Goal: Information Seeking & Learning: Check status

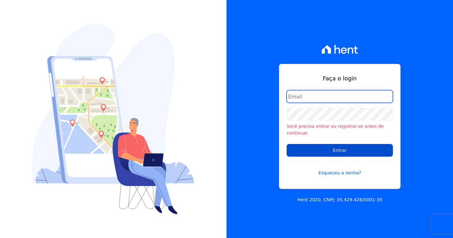
type input "[PERSON_NAME][EMAIL_ADDRESS][DOMAIN_NAME]"
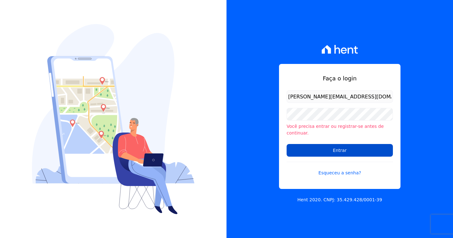
click at [325, 147] on input "Entrar" at bounding box center [340, 150] width 106 height 13
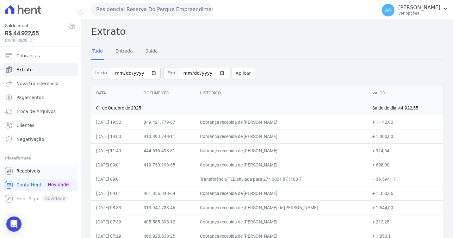
click at [34, 171] on span "Recebíveis" at bounding box center [28, 171] width 24 height 6
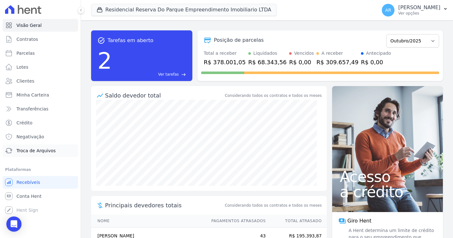
click at [28, 153] on span "Troca de Arquivos" at bounding box center [35, 151] width 39 height 6
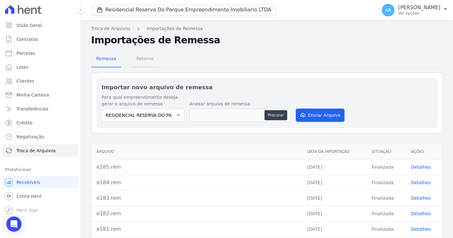
click at [142, 54] on span "Retorno" at bounding box center [145, 58] width 25 height 13
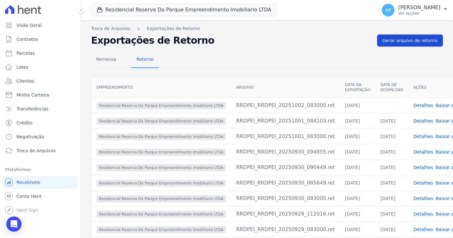
click at [414, 43] on span "Gerar arquivo de retorno" at bounding box center [410, 40] width 55 height 6
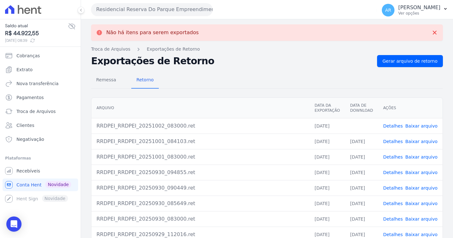
click at [419, 129] on span "Baixar arquivo" at bounding box center [422, 126] width 32 height 6
click at [418, 128] on link "Baixar arquivo" at bounding box center [422, 125] width 32 height 5
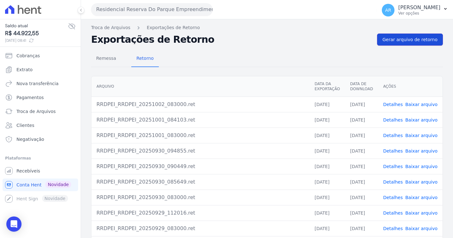
click at [390, 37] on span "Gerar arquivo de retorno" at bounding box center [410, 39] width 55 height 6
click at [11, 68] on icon "Sidebar" at bounding box center [9, 70] width 8 height 8
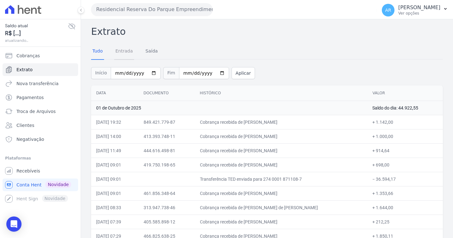
click at [127, 53] on link "Entrada" at bounding box center [124, 51] width 20 height 16
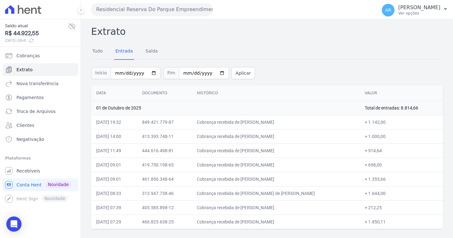
click at [326, 184] on td "Cobrança recebida de [PERSON_NAME]" at bounding box center [276, 179] width 168 height 14
drag, startPoint x: 327, startPoint y: 189, endPoint x: 255, endPoint y: 193, distance: 72.6
click at [255, 193] on td "Cobrança recebida de [PERSON_NAME] de [PERSON_NAME]" at bounding box center [276, 193] width 168 height 14
copy td "Daniela Honorio Moraes de Oliv"
click at [257, 94] on th "Histórico" at bounding box center [276, 93] width 168 height 16
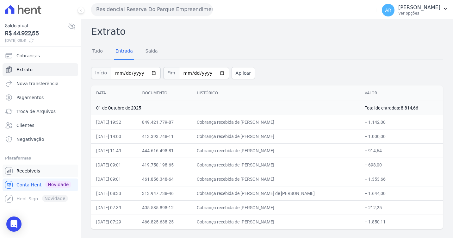
click at [28, 175] on link "Recebíveis" at bounding box center [41, 171] width 76 height 13
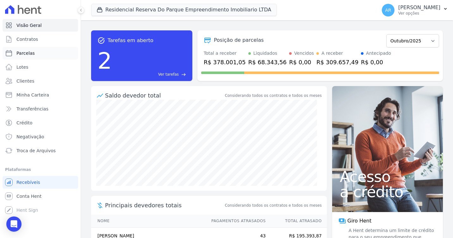
click at [31, 55] on span "Parcelas" at bounding box center [25, 53] width 18 height 6
select select
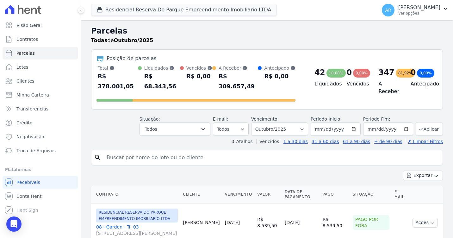
click at [155, 151] on input "search" at bounding box center [272, 157] width 338 height 13
paste input "Daniela Honorio Moraes de Oliv"
type input "Daniela Honorio Moraes de Oliv"
select select
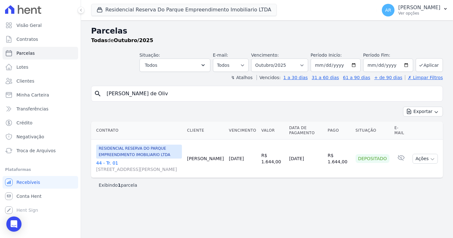
click at [106, 162] on link "44 - Tr. 01 Avenida Doutor José Bonifácio Coutinho Nogueira, 150, ANDAR 2 SALA …" at bounding box center [139, 166] width 86 height 13
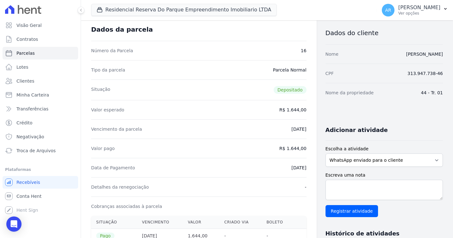
scroll to position [32, 0]
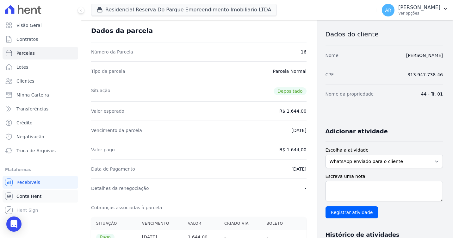
click at [35, 193] on span "Conta Hent" at bounding box center [28, 196] width 25 height 6
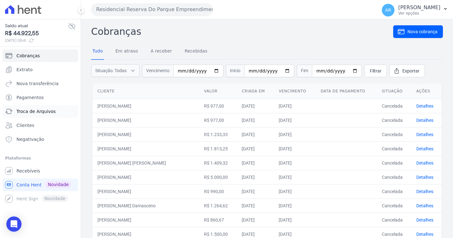
click at [37, 111] on span "Troca de Arquivos" at bounding box center [35, 111] width 39 height 6
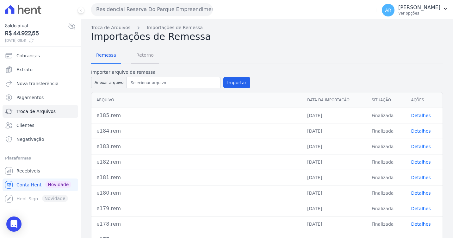
click at [137, 56] on span "Retorno" at bounding box center [145, 55] width 25 height 13
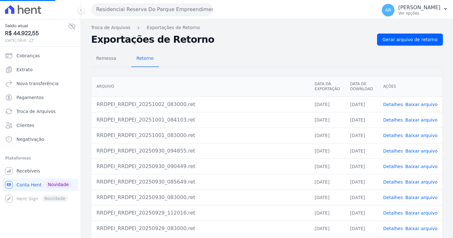
click at [413, 119] on link "Baixar arquivo" at bounding box center [422, 119] width 32 height 5
click at [25, 72] on span "Extrato" at bounding box center [24, 69] width 16 height 6
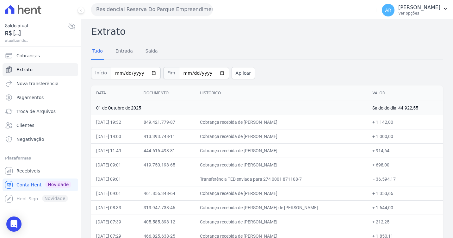
scroll to position [10, 0]
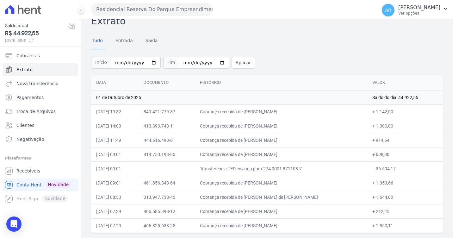
drag, startPoint x: 298, startPoint y: 201, endPoint x: 300, endPoint y: 187, distance: 14.1
click at [300, 187] on tbody "01 de Outubro de 2025 Saldo do dia: 44.922,55 01/10/2025, 19:32 849.421.779-87 …" at bounding box center [267, 161] width 352 height 142
